Goal: Information Seeking & Learning: Learn about a topic

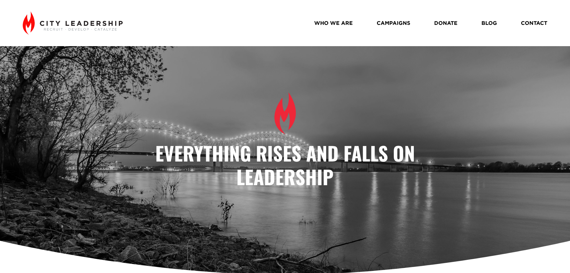
click at [328, 22] on link "WHO WE ARE" at bounding box center [333, 23] width 39 height 10
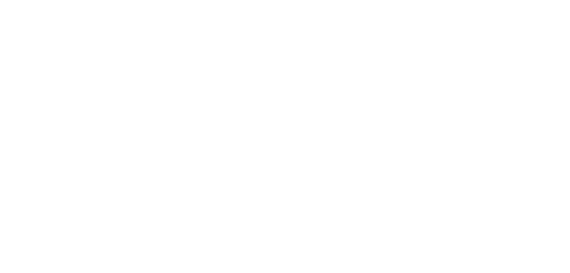
scroll to position [449, 0]
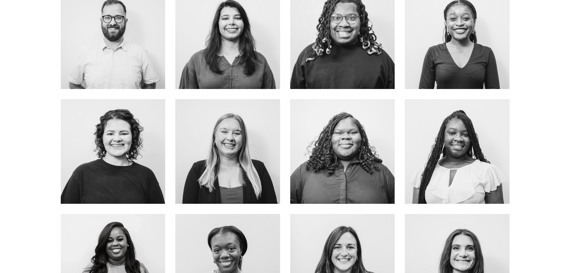
click at [115, 44] on link "about me" at bounding box center [113, 50] width 48 height 16
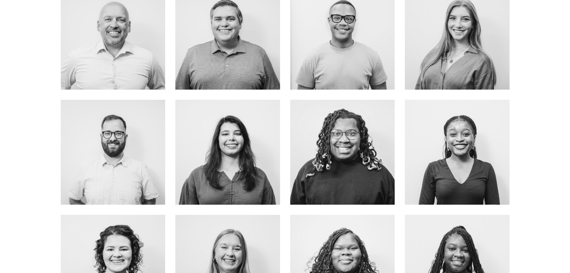
scroll to position [329, 0]
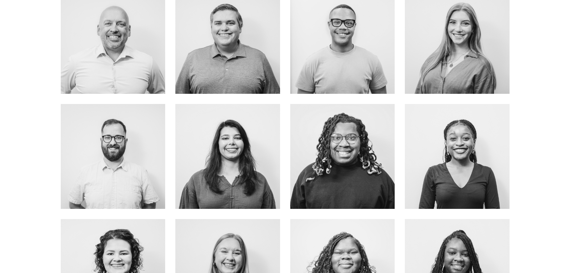
click at [111, 48] on link "About Me" at bounding box center [113, 55] width 48 height 16
click at [232, 51] on link "ABOUT ME" at bounding box center [228, 55] width 48 height 16
click at [340, 50] on link "about me" at bounding box center [343, 55] width 48 height 16
click at [470, 47] on link "ABOUT ME" at bounding box center [457, 55] width 48 height 16
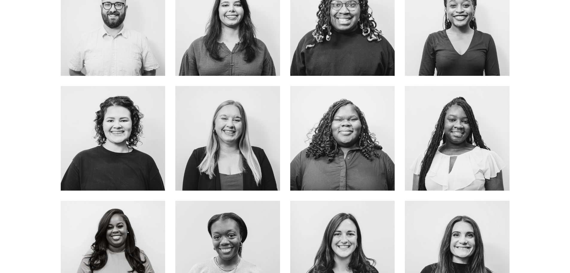
scroll to position [479, 0]
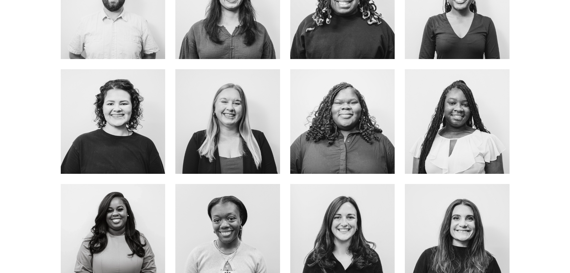
click at [230, 127] on link "about me" at bounding box center [228, 135] width 48 height 16
click at [128, 127] on link "ABOUT Me" at bounding box center [113, 135] width 48 height 16
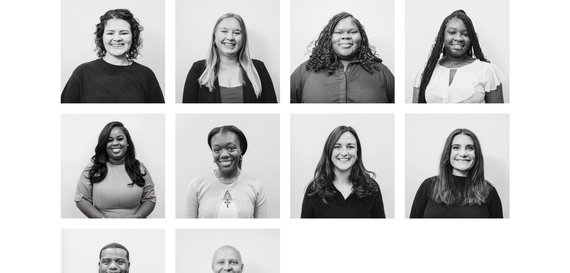
scroll to position [568, 0]
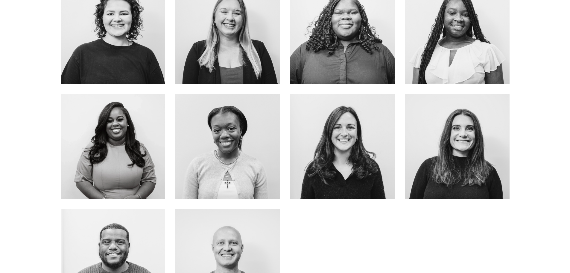
click at [458, 159] on link "about me" at bounding box center [457, 164] width 48 height 16
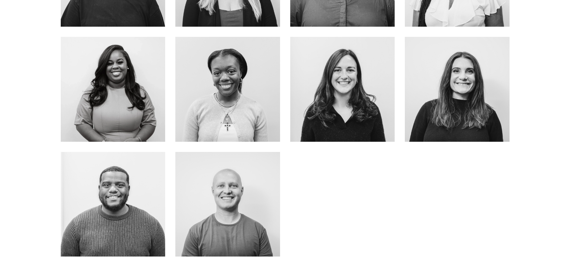
scroll to position [628, 0]
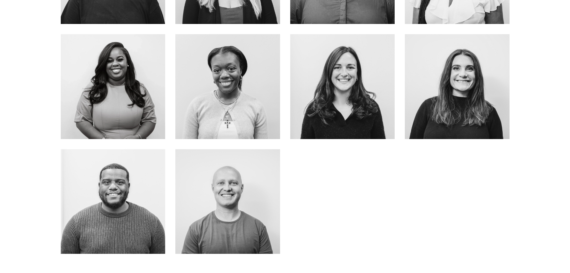
click at [114, 207] on link "about me" at bounding box center [113, 215] width 48 height 16
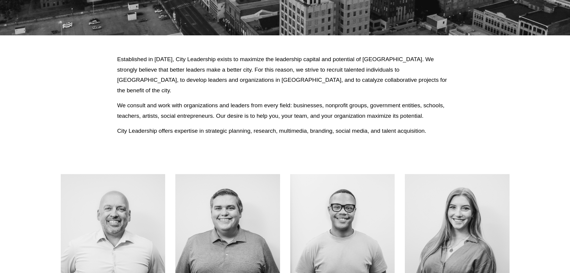
scroll to position [0, 0]
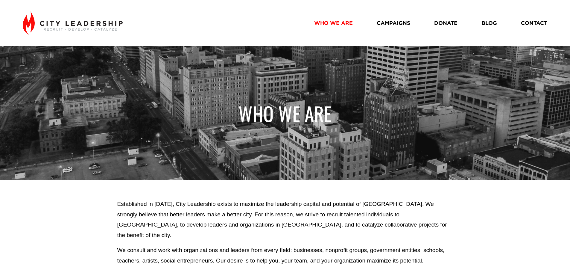
click at [333, 26] on link "WHO WE ARE" at bounding box center [333, 23] width 39 height 10
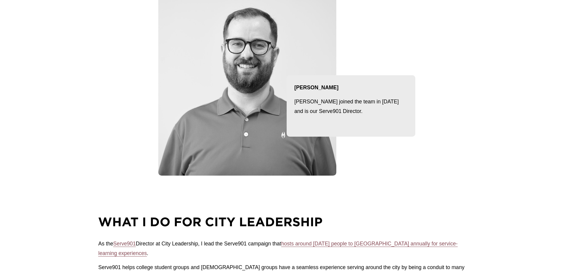
scroll to position [90, 0]
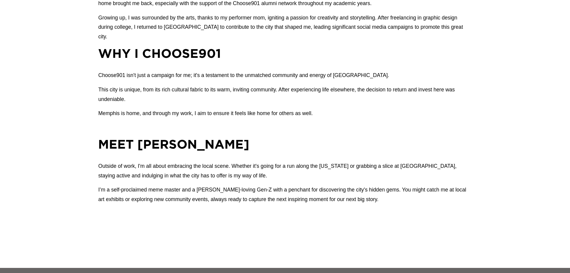
scroll to position [568, 0]
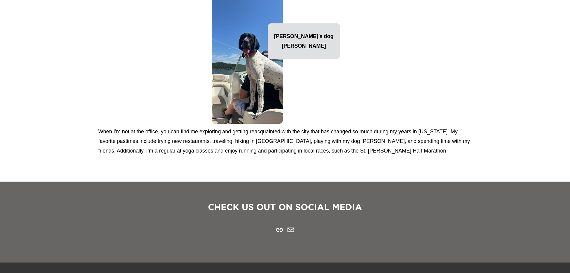
scroll to position [688, 0]
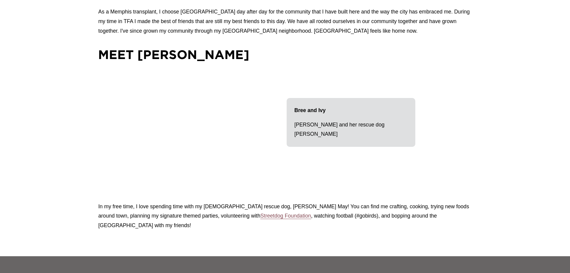
scroll to position [598, 0]
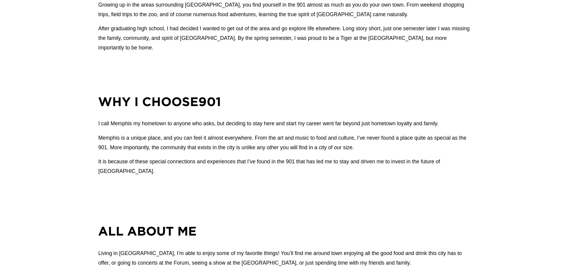
scroll to position [598, 0]
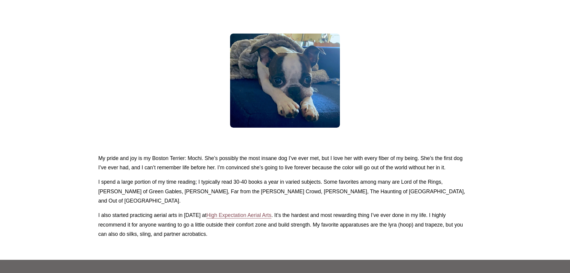
scroll to position [778, 0]
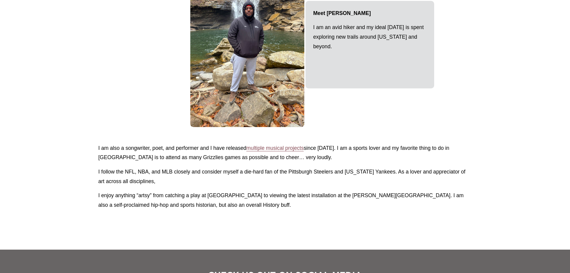
scroll to position [808, 0]
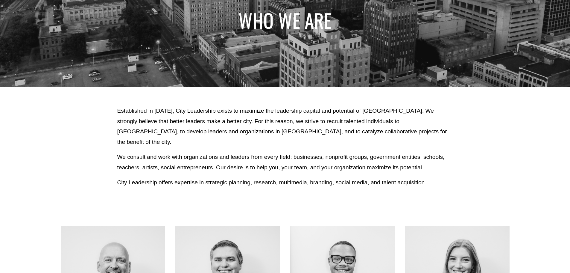
scroll to position [90, 0]
